Goal: Task Accomplishment & Management: Use online tool/utility

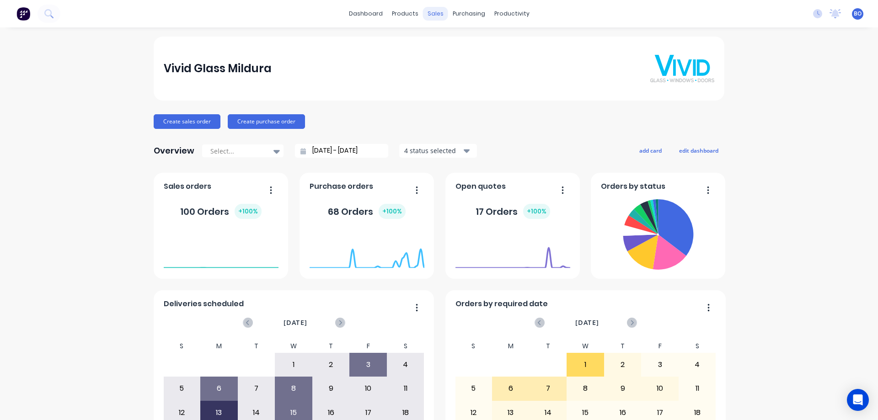
click at [434, 14] on div "sales" at bounding box center [435, 14] width 25 height 14
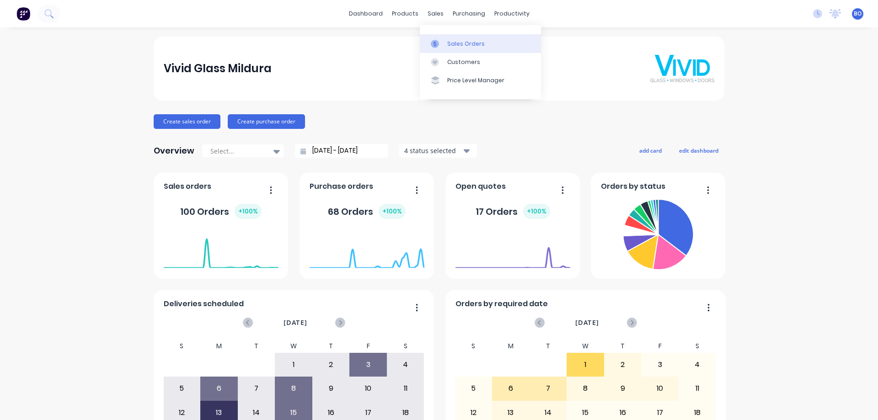
click at [462, 42] on div "Sales Orders" at bounding box center [466, 44] width 38 height 8
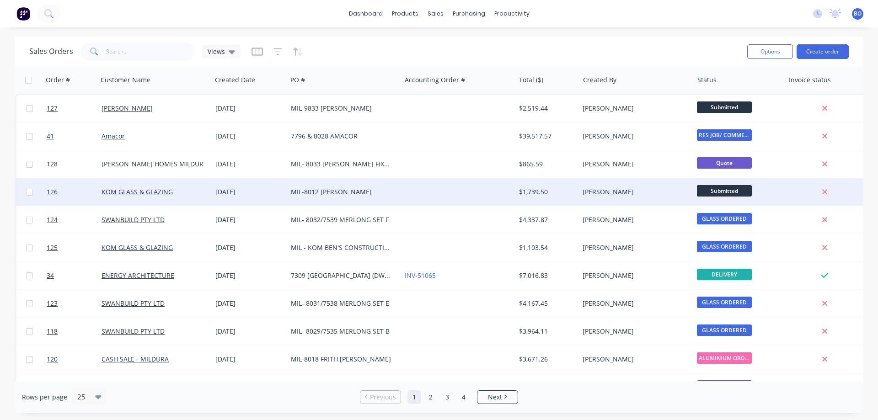
click at [353, 191] on div "MIL-8012 [PERSON_NAME]" at bounding box center [342, 192] width 102 height 9
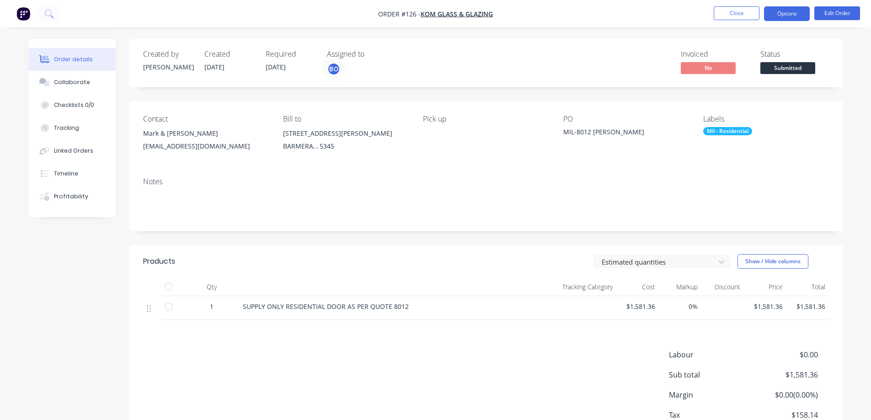
click at [791, 11] on button "Options" at bounding box center [787, 13] width 46 height 15
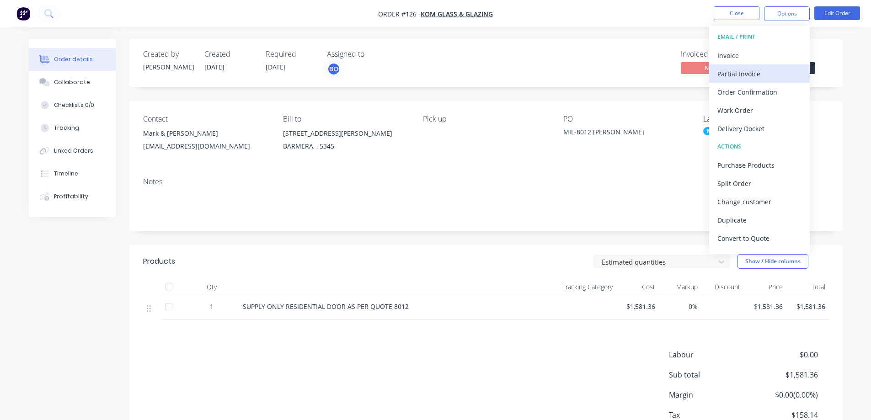
click at [750, 71] on div "Partial Invoice" at bounding box center [760, 73] width 84 height 13
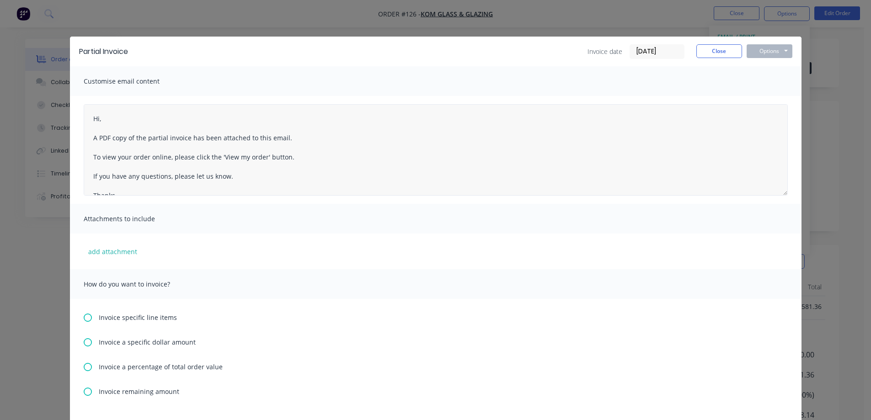
scroll to position [33, 0]
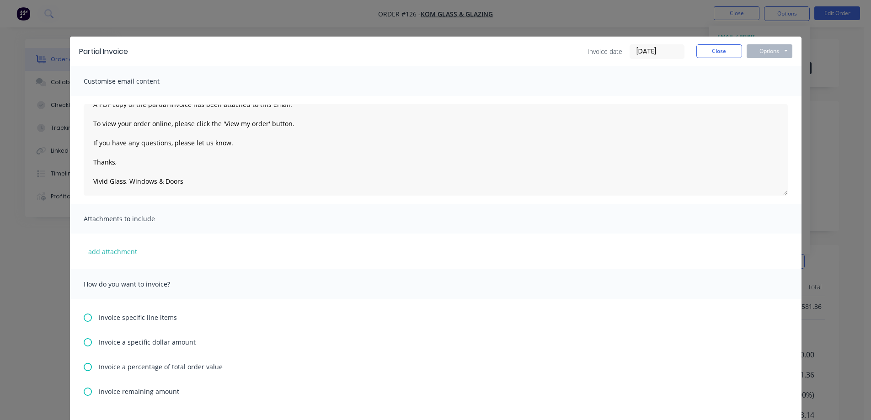
click at [84, 340] on icon at bounding box center [88, 343] width 8 height 8
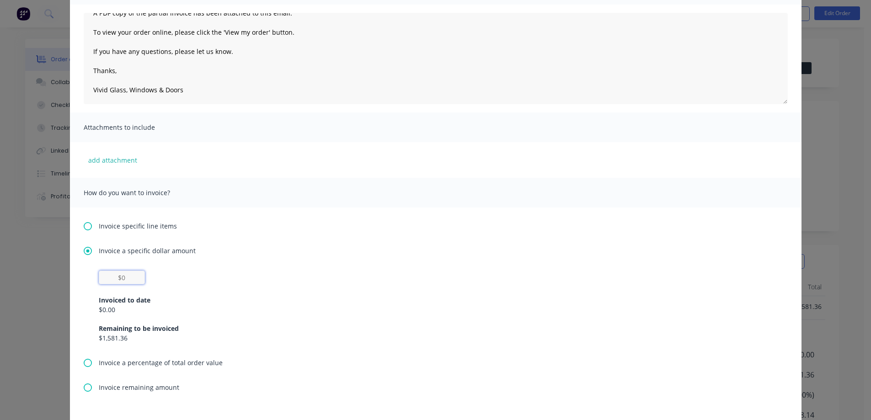
click at [123, 278] on input "text" at bounding box center [122, 278] width 46 height 14
click at [124, 278] on input "text" at bounding box center [122, 278] width 46 height 14
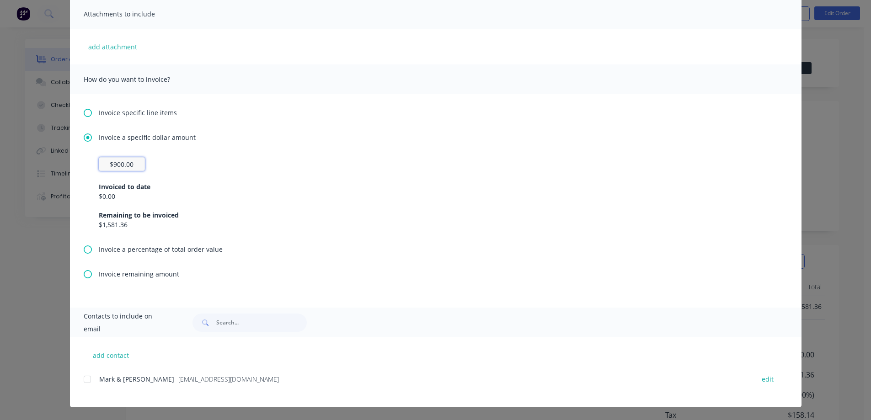
scroll to position [63, 0]
type input "$900"
click at [104, 355] on button "add contact" at bounding box center [111, 356] width 55 height 14
select select "AU"
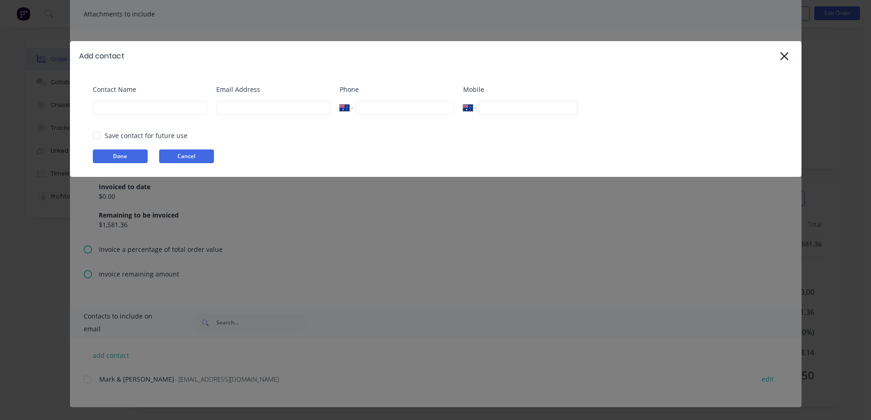
click at [187, 153] on button "Cancel" at bounding box center [186, 157] width 55 height 14
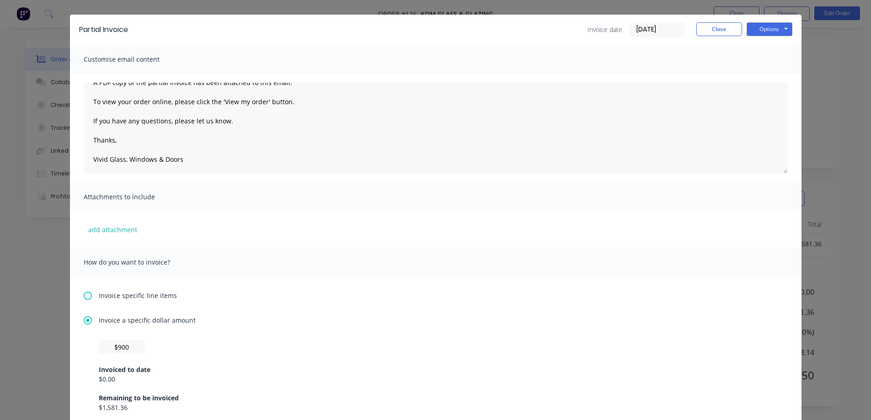
scroll to position [0, 0]
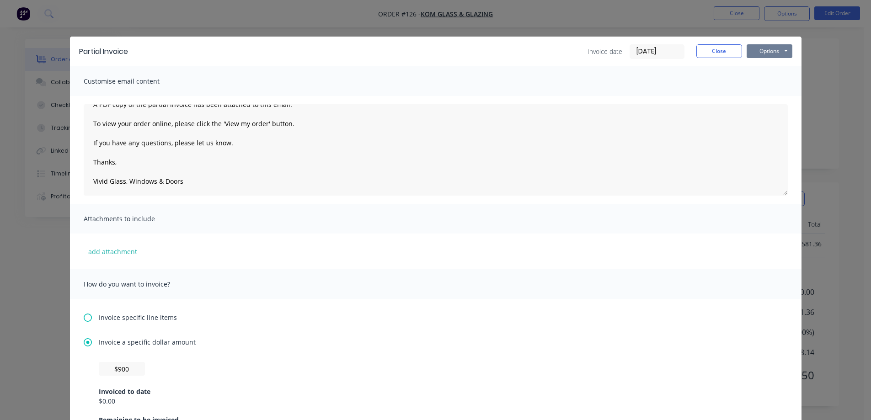
click at [784, 48] on button "Options" at bounding box center [770, 51] width 46 height 14
click at [775, 66] on button "Preview" at bounding box center [776, 67] width 59 height 15
click at [781, 47] on button "Options" at bounding box center [770, 51] width 46 height 14
click at [783, 49] on button "Options" at bounding box center [770, 51] width 46 height 14
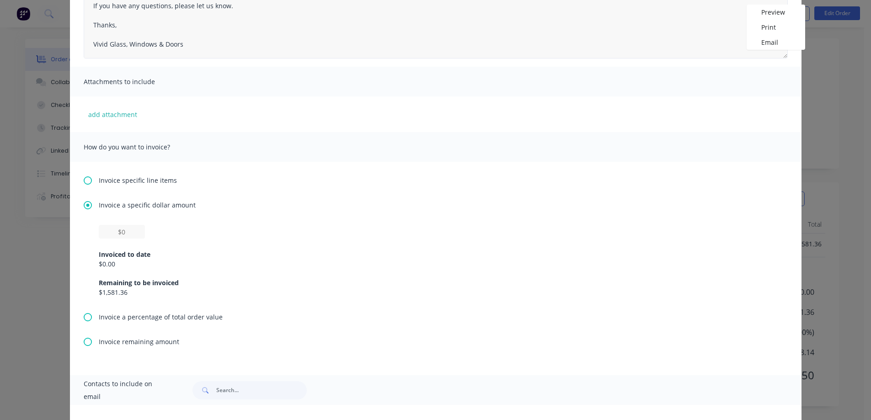
scroll to position [205, 0]
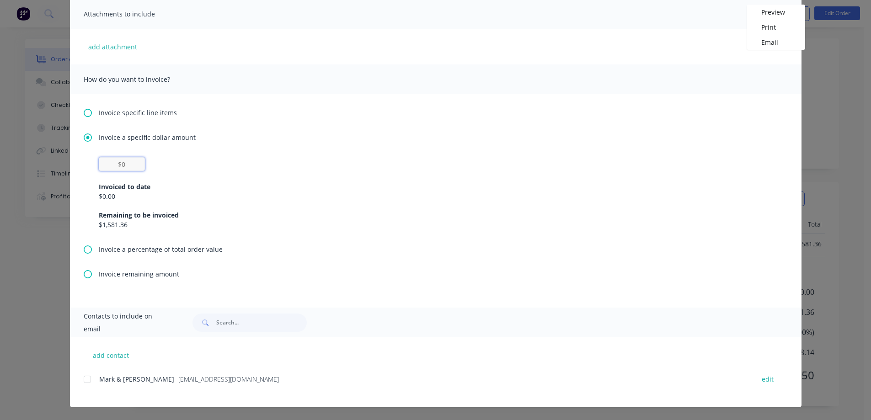
click at [123, 164] on input "text" at bounding box center [122, 164] width 46 height 14
type input "$900"
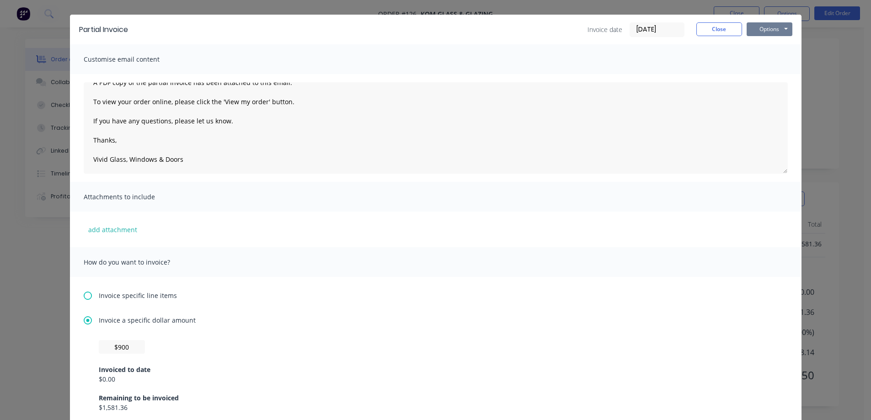
click at [783, 27] on button "Options" at bounding box center [770, 29] width 46 height 14
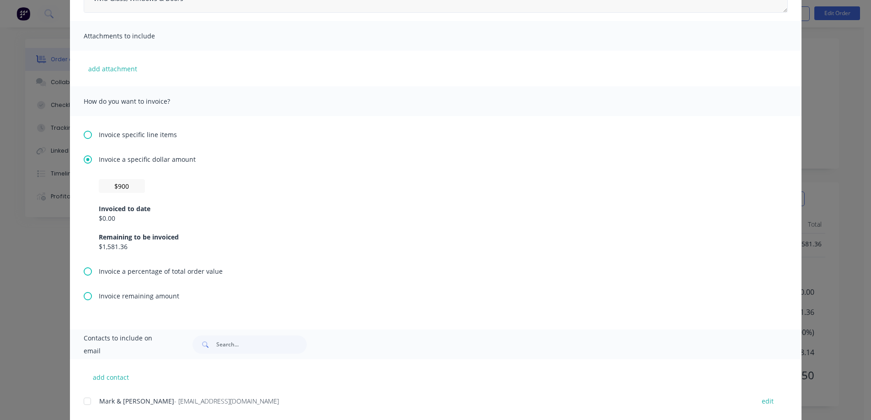
scroll to position [205, 0]
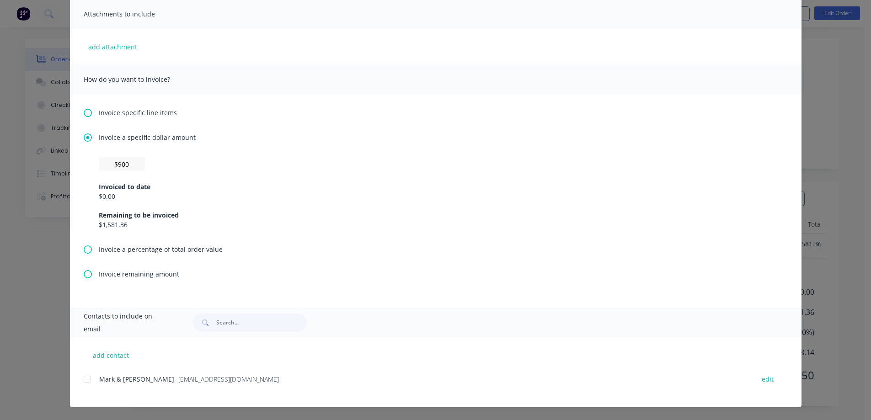
click at [121, 194] on div "$0.00" at bounding box center [436, 197] width 674 height 10
click at [764, 378] on button "edit" at bounding box center [768, 379] width 23 height 12
select select "AU"
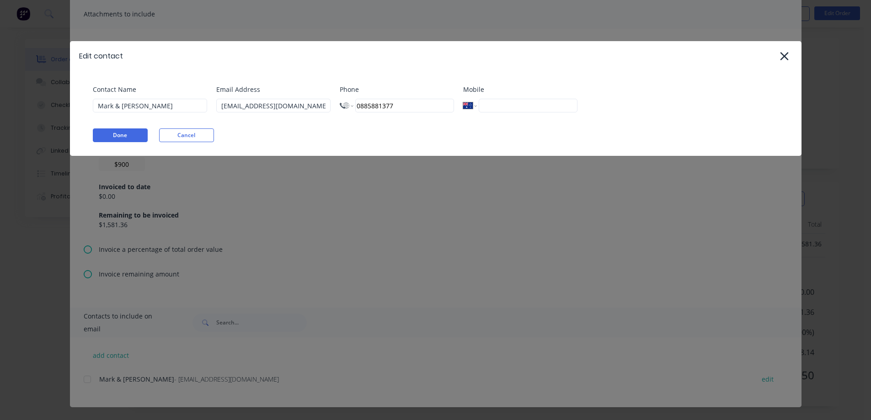
click at [128, 133] on button "Done" at bounding box center [120, 136] width 55 height 14
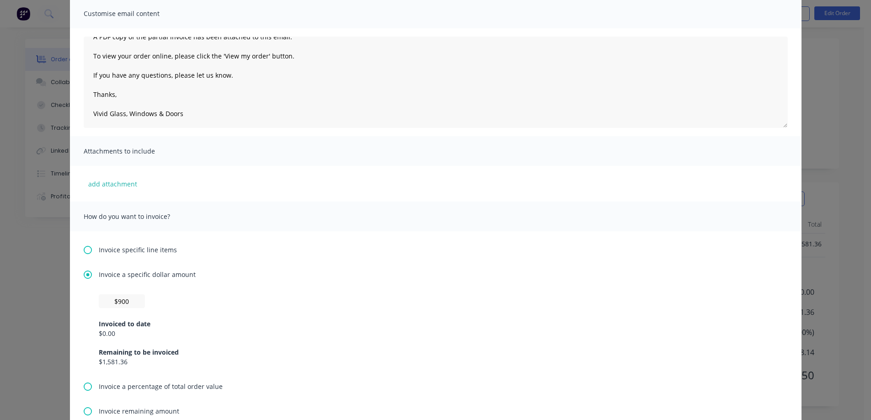
scroll to position [0, 0]
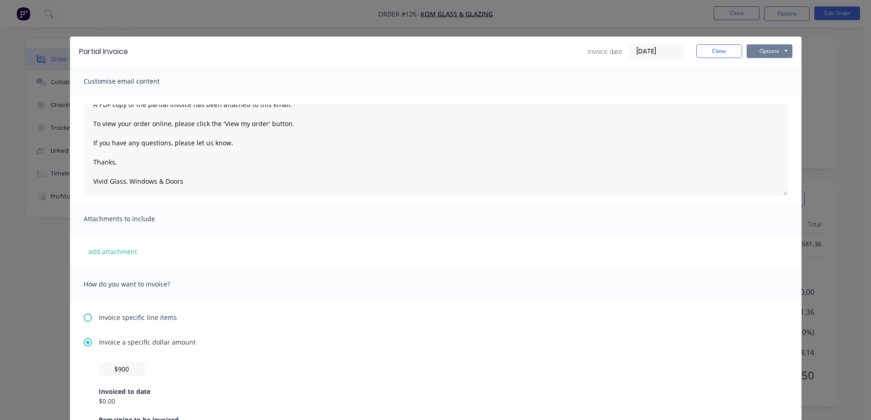
click at [784, 48] on button "Options" at bounding box center [770, 51] width 46 height 14
click at [767, 82] on button "Print" at bounding box center [776, 82] width 59 height 15
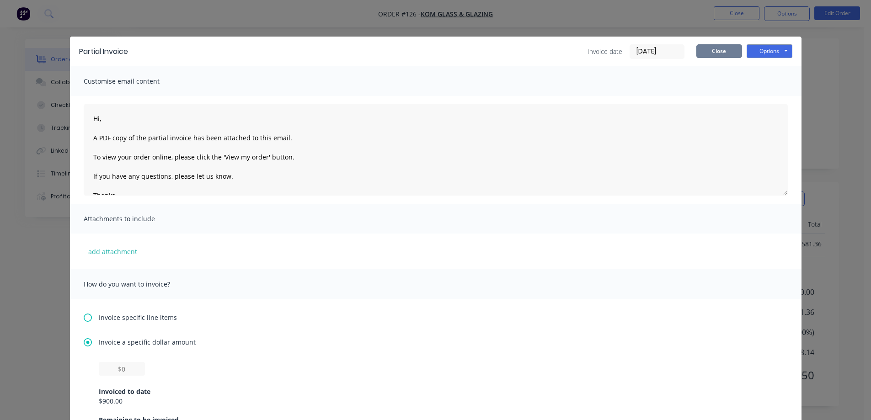
click at [716, 49] on button "Close" at bounding box center [720, 51] width 46 height 14
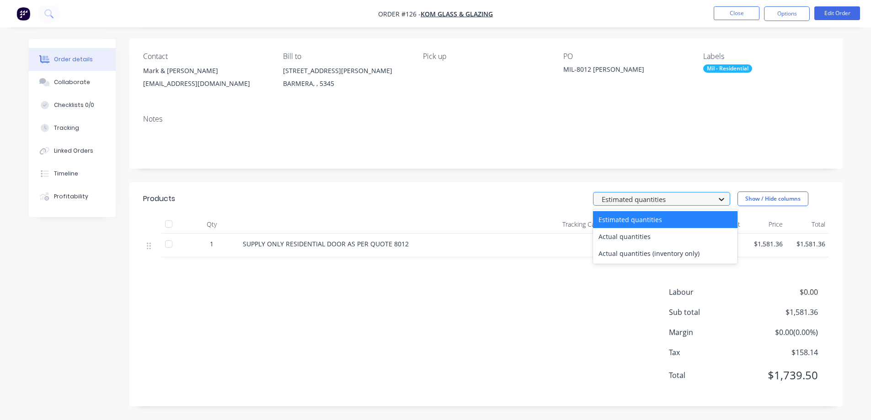
click at [722, 200] on icon at bounding box center [721, 199] width 5 height 3
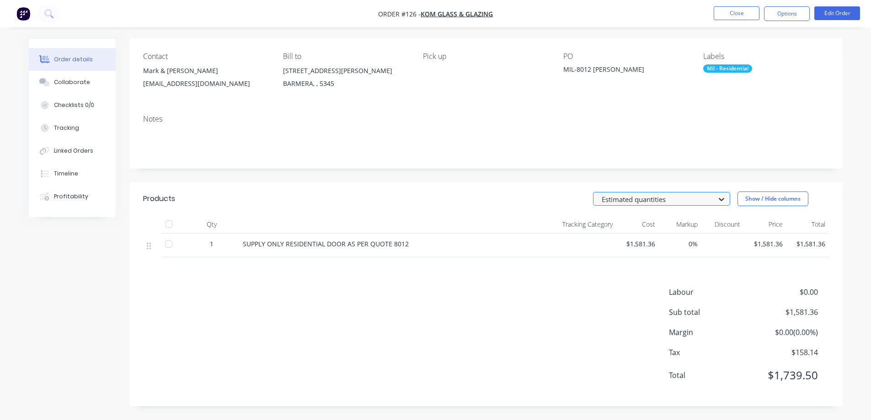
click at [722, 200] on icon at bounding box center [721, 199] width 5 height 3
click at [795, 12] on button "Options" at bounding box center [787, 13] width 46 height 15
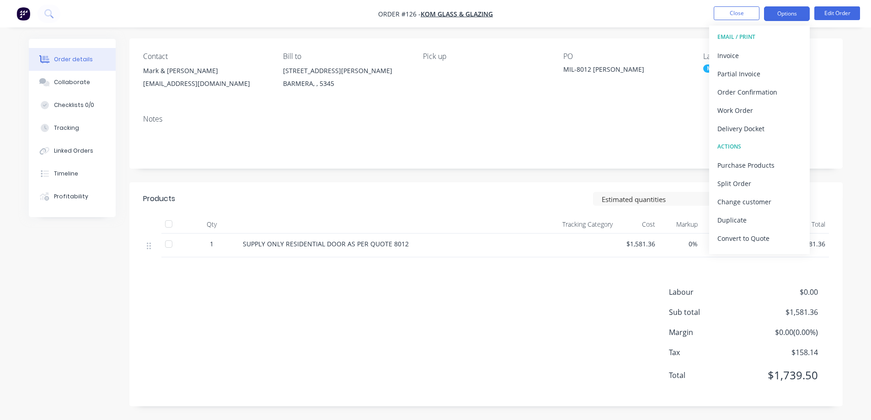
click at [795, 11] on button "Options" at bounding box center [787, 13] width 46 height 15
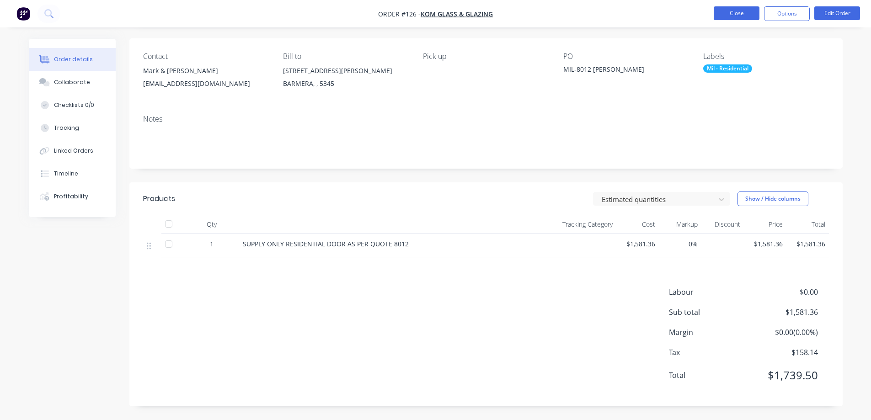
click at [733, 11] on button "Close" at bounding box center [737, 13] width 46 height 14
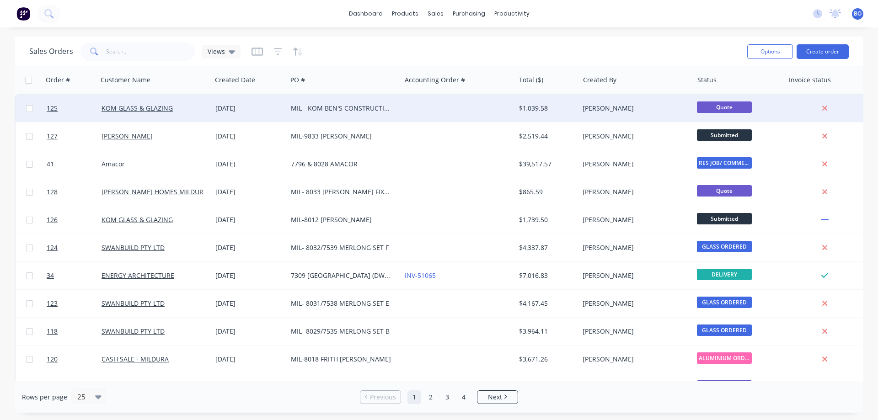
click at [386, 107] on div "MIL - KOM BEN'S CONSTRUCTION - HALL COURT" at bounding box center [342, 108] width 102 height 9
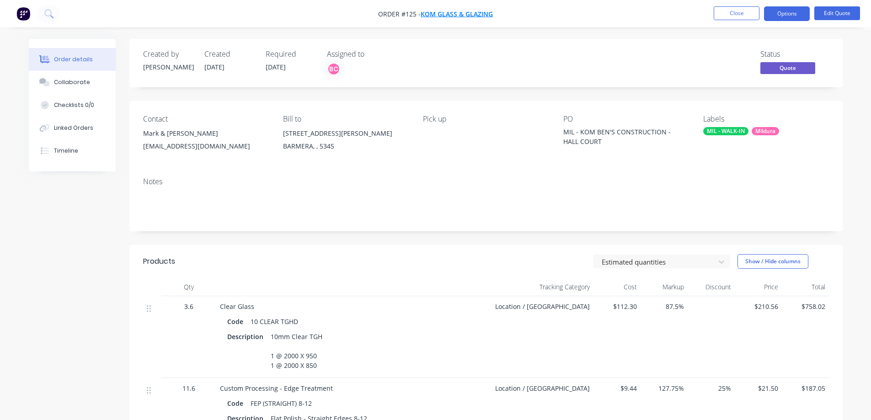
click at [446, 12] on span "KOM GLASS & GLAZING" at bounding box center [457, 14] width 72 height 9
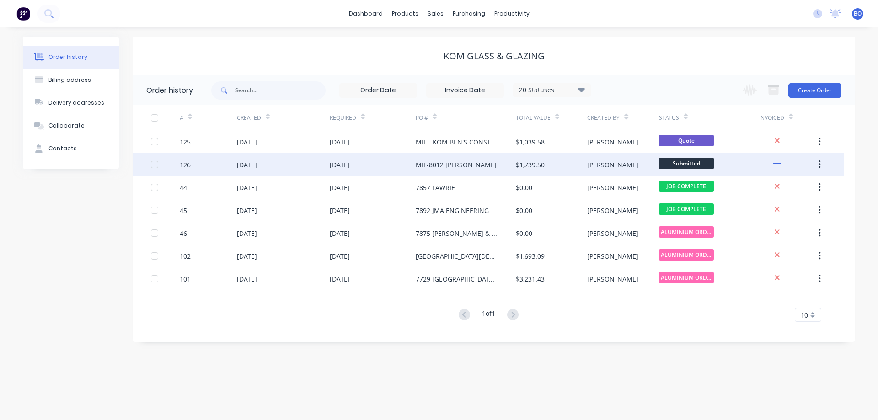
click at [461, 164] on div "MIL-8012 [PERSON_NAME]" at bounding box center [456, 165] width 81 height 10
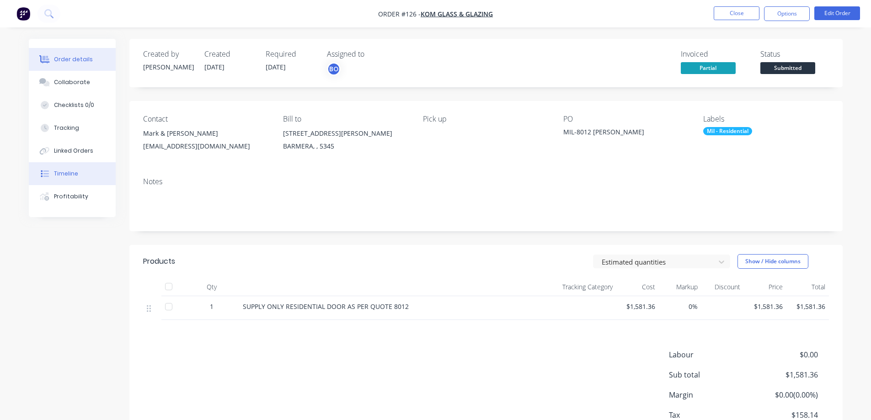
click at [70, 174] on div "Timeline" at bounding box center [66, 174] width 24 height 8
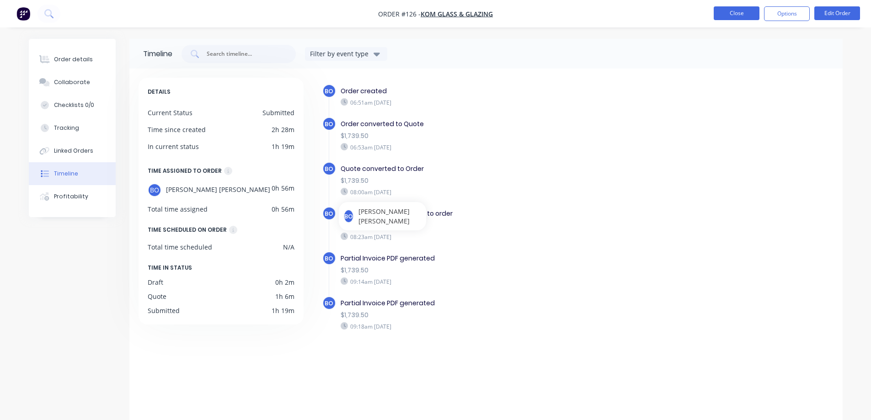
click at [742, 10] on button "Close" at bounding box center [737, 13] width 46 height 14
